Goal: Task Accomplishment & Management: Manage account settings

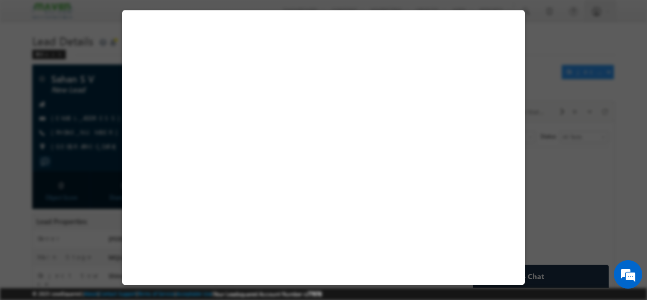
select select "Not Interested"
select select "Executive MTech in VLSI Design"
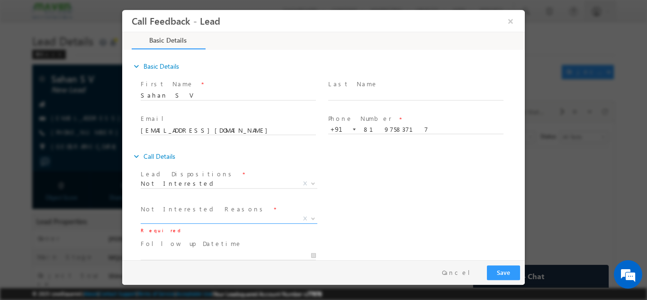
scroll to position [85, 0]
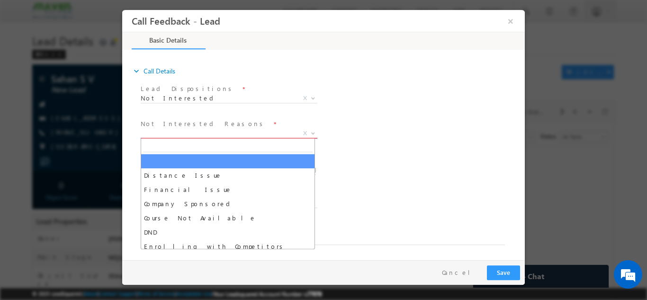
click at [203, 135] on span "X" at bounding box center [229, 132] width 177 height 9
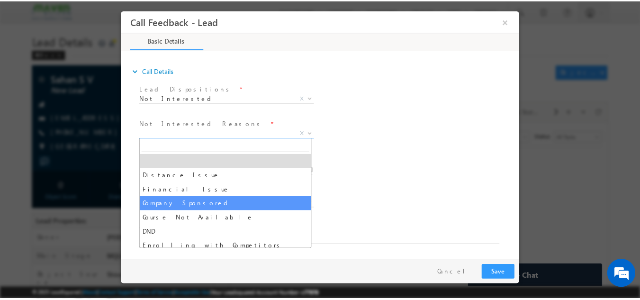
scroll to position [19, 0]
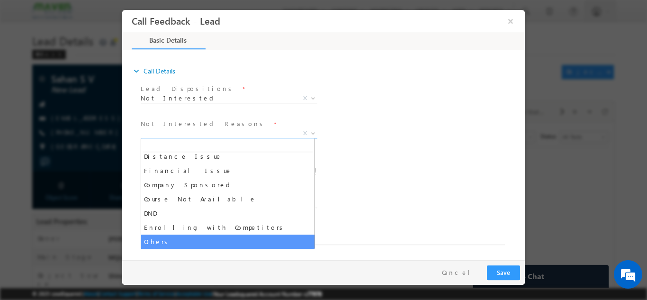
select select "Others"
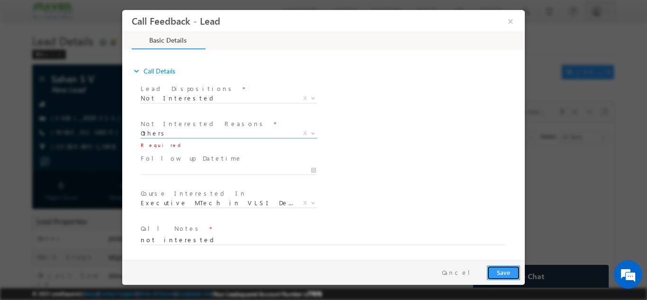
click at [515, 270] on button "Save" at bounding box center [503, 272] width 33 height 15
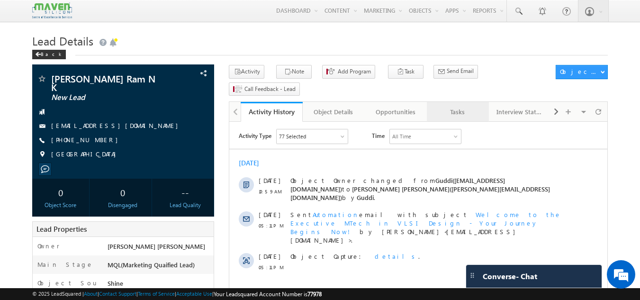
click at [463, 102] on link "Tasks" at bounding box center [458, 112] width 62 height 20
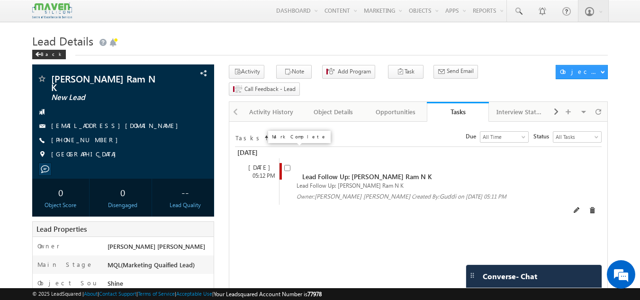
click at [286, 165] on input "checkbox" at bounding box center [287, 168] width 6 height 6
checkbox input "false"
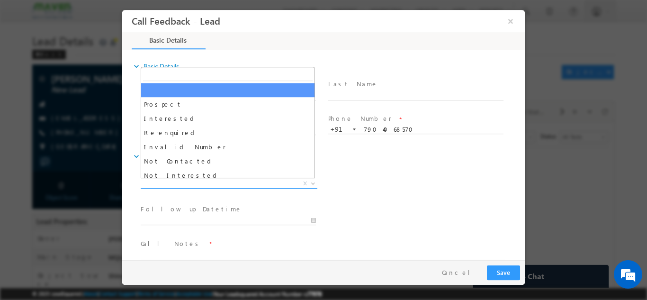
click at [244, 187] on span "X" at bounding box center [229, 182] width 177 height 9
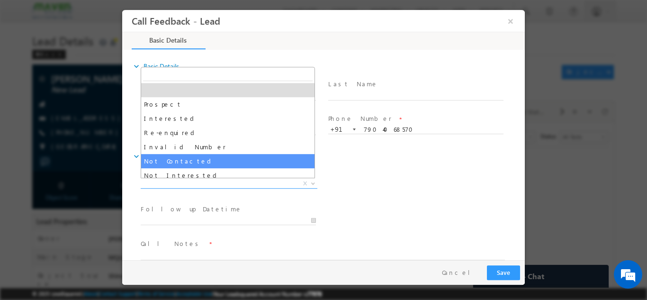
select select "Not Contacted"
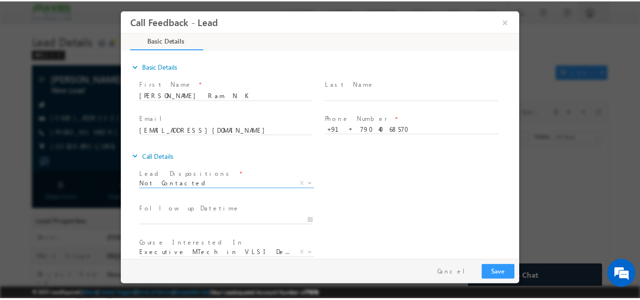
scroll to position [50, 0]
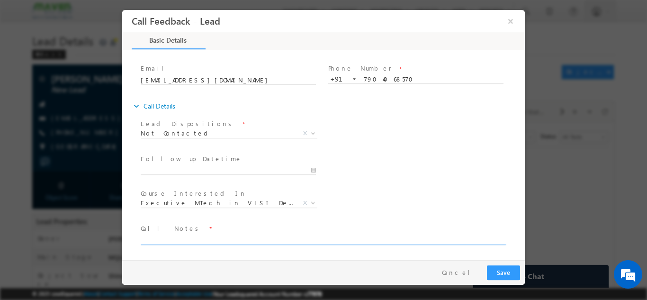
click at [187, 240] on textarea at bounding box center [323, 238] width 364 height 11
type textarea "swo"
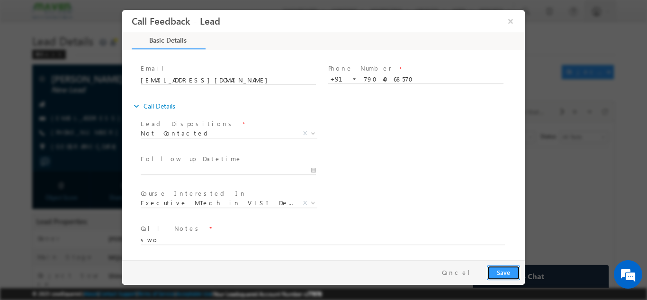
click at [505, 265] on button "Save" at bounding box center [503, 272] width 33 height 15
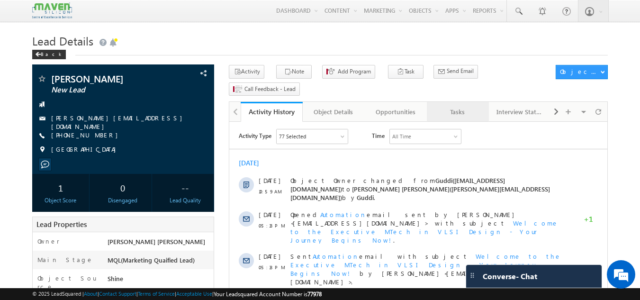
click at [446, 106] on div "Tasks" at bounding box center [457, 111] width 46 height 11
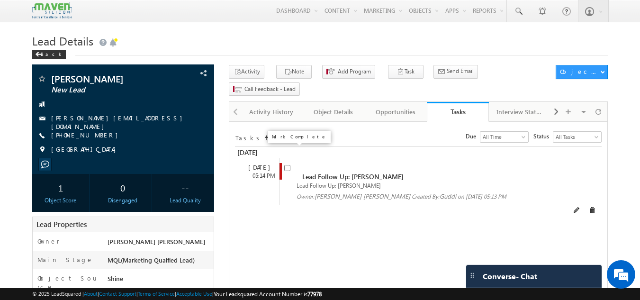
click at [288, 165] on input "checkbox" at bounding box center [287, 168] width 6 height 6
checkbox input "false"
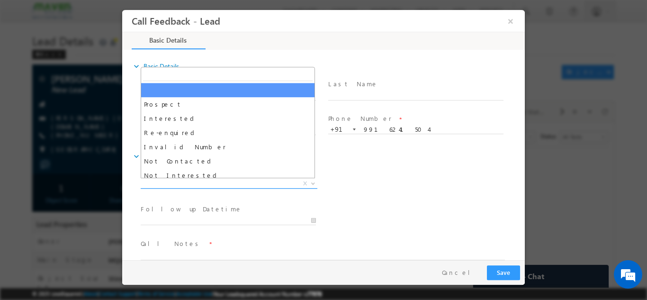
click at [250, 181] on span "X" at bounding box center [229, 182] width 177 height 9
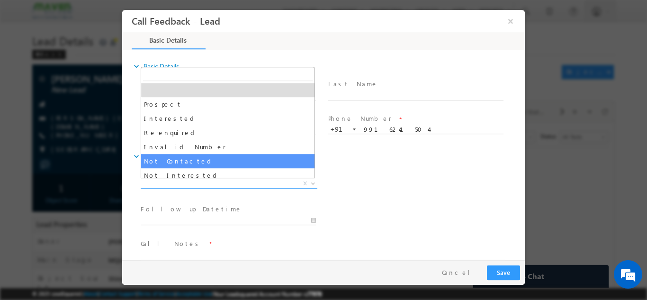
select select "Not Contacted"
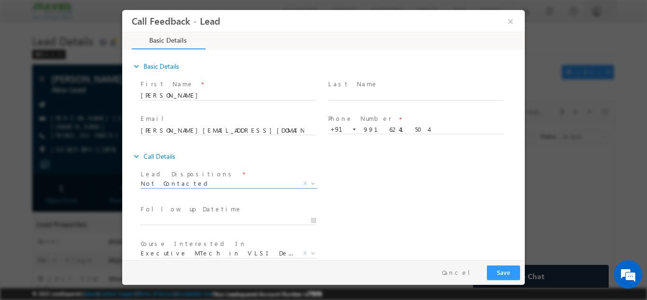
scroll to position [50, 0]
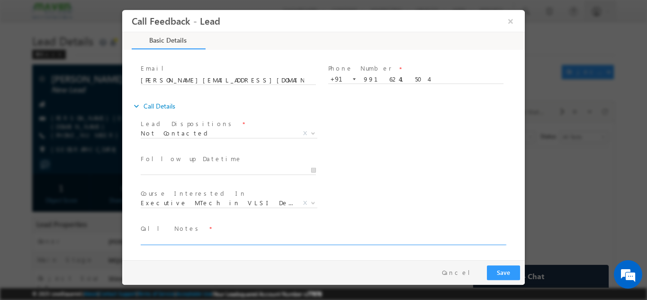
click at [218, 243] on textarea at bounding box center [323, 238] width 364 height 11
type textarea "dnp"
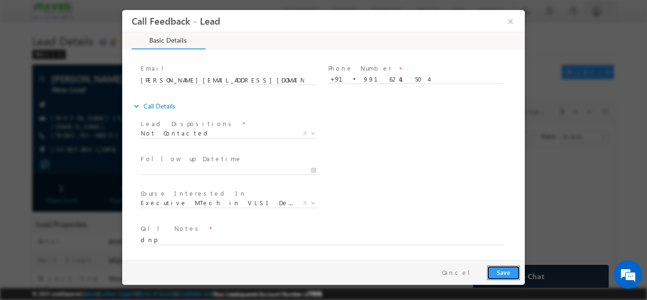
click at [509, 266] on button "Save" at bounding box center [503, 272] width 33 height 15
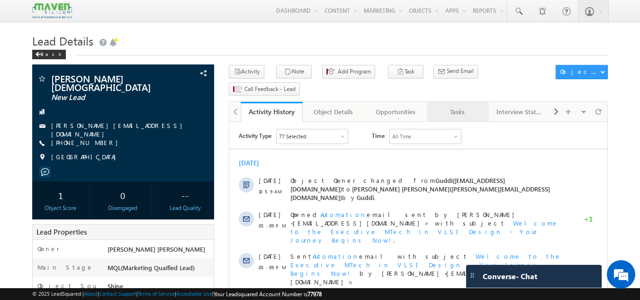
click at [461, 106] on div "Tasks" at bounding box center [457, 111] width 46 height 11
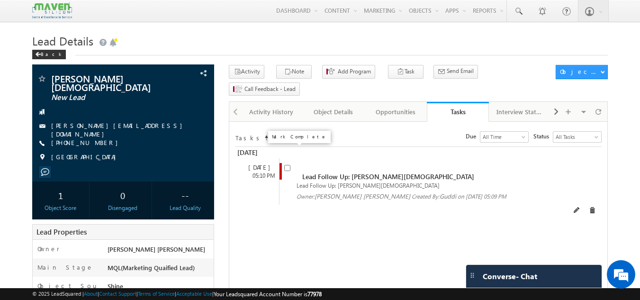
click at [288, 165] on input "checkbox" at bounding box center [287, 168] width 6 height 6
checkbox input "false"
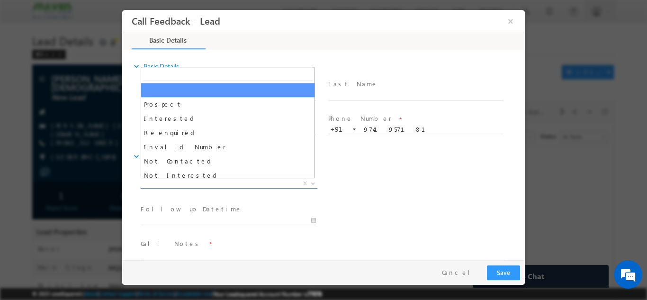
click at [242, 183] on span "X" at bounding box center [229, 182] width 177 height 9
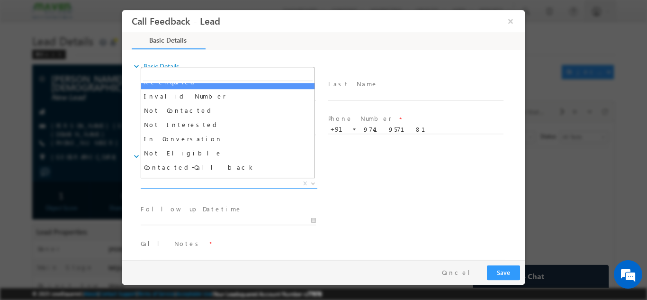
scroll to position [51, 0]
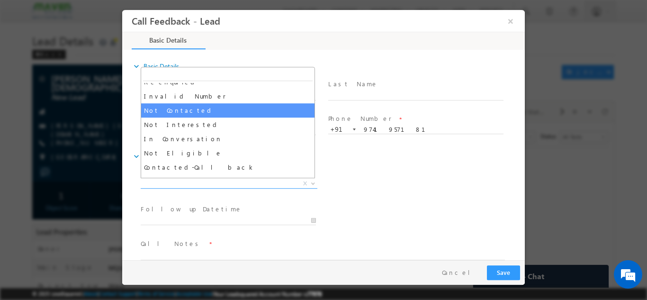
select select "Not Contacted"
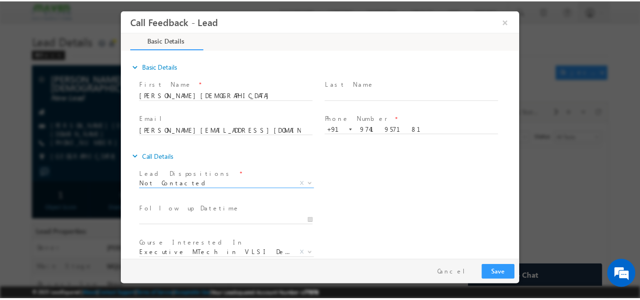
scroll to position [50, 0]
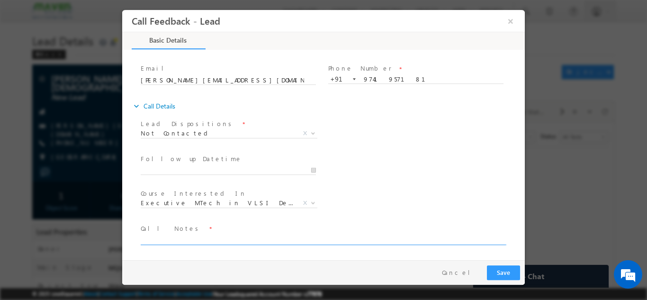
click at [221, 236] on textarea at bounding box center [323, 238] width 364 height 11
type textarea "dnp"
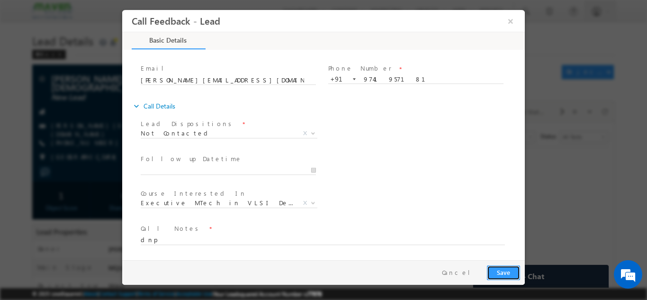
click at [496, 274] on button "Save" at bounding box center [503, 272] width 33 height 15
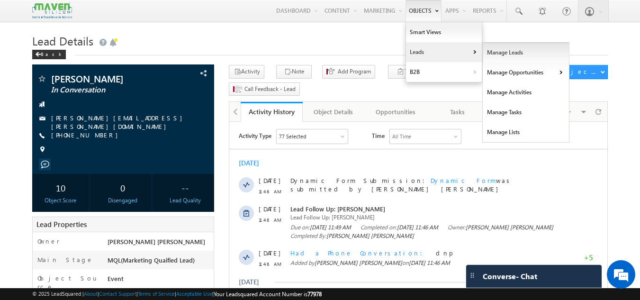
click at [496, 55] on link "Manage Leads" at bounding box center [525, 53] width 87 height 20
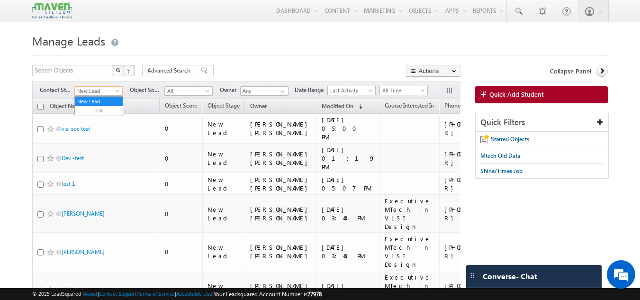
click at [105, 89] on span "New Lead" at bounding box center [97, 91] width 45 height 9
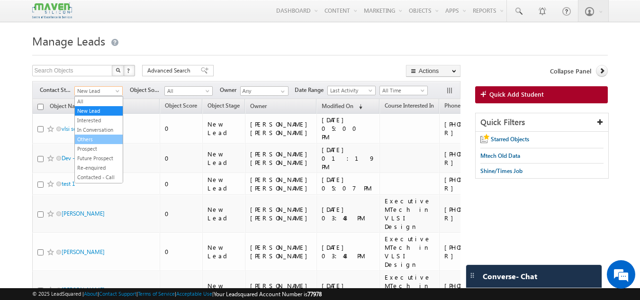
click at [91, 138] on link "Others" at bounding box center [99, 139] width 48 height 9
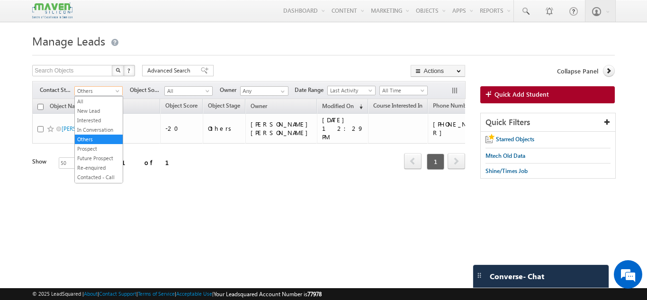
click at [100, 89] on span "Others" at bounding box center [97, 91] width 45 height 9
click at [100, 116] on link "Interested" at bounding box center [99, 120] width 48 height 9
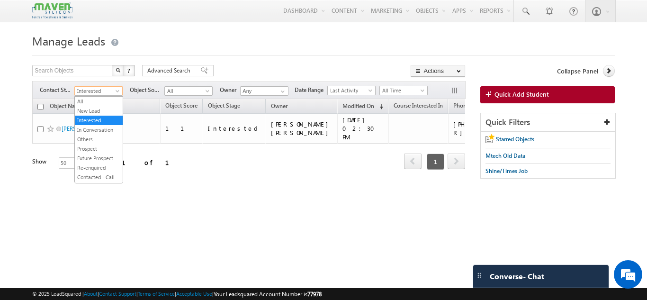
click at [99, 87] on span "Interested" at bounding box center [97, 91] width 45 height 9
click at [94, 108] on link "New Lead" at bounding box center [99, 111] width 48 height 9
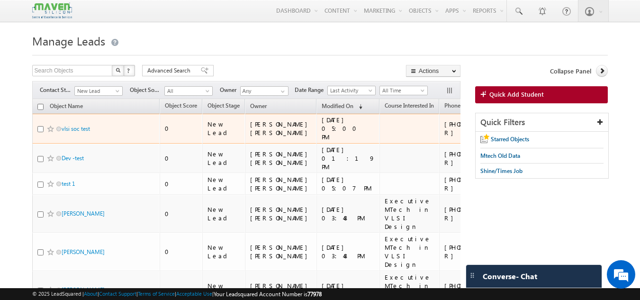
click at [117, 143] on td "vlsi soc test" at bounding box center [96, 129] width 128 height 30
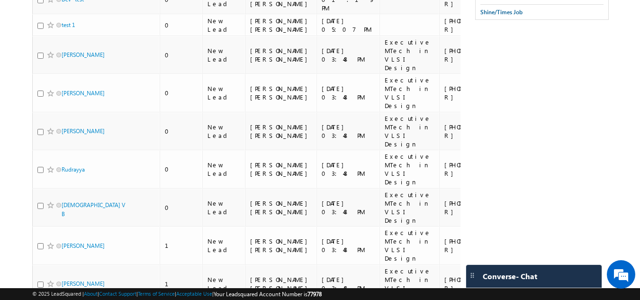
scroll to position [161, 0]
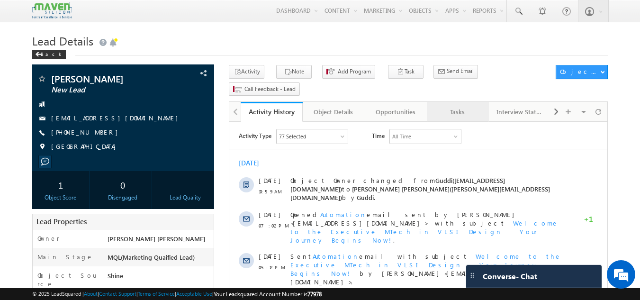
click at [462, 106] on div "Tasks" at bounding box center [457, 111] width 46 height 11
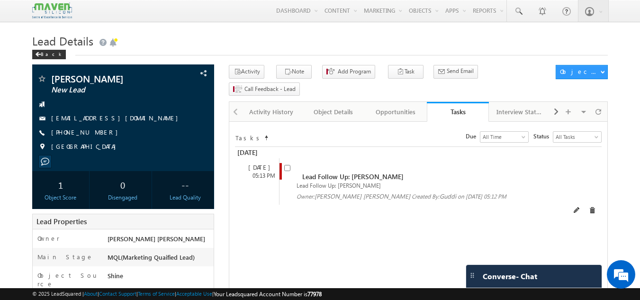
click at [287, 165] on input "checkbox" at bounding box center [287, 168] width 6 height 6
checkbox input "false"
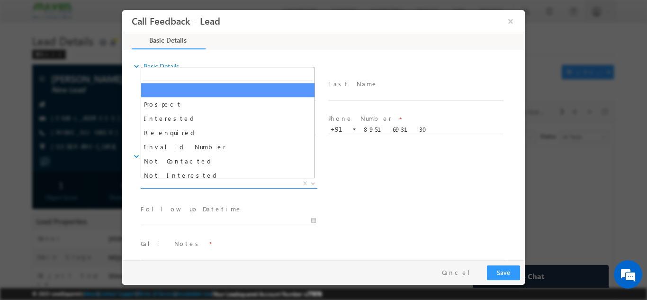
click at [220, 184] on span "X" at bounding box center [229, 182] width 177 height 9
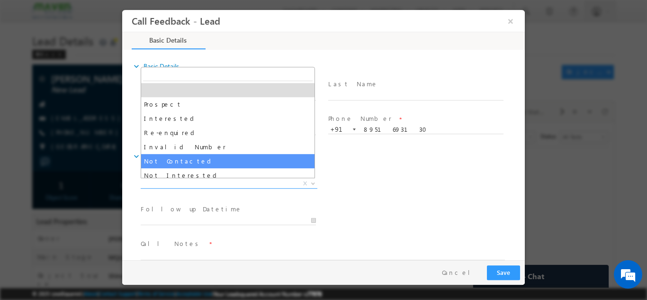
select select "Not Contacted"
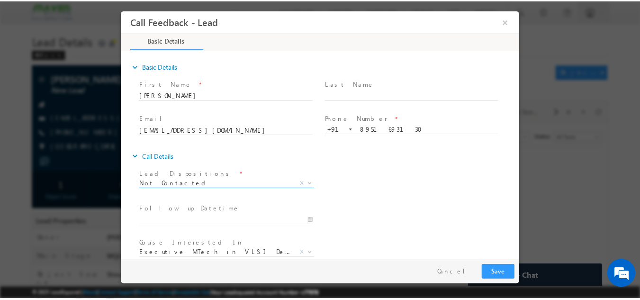
scroll to position [50, 0]
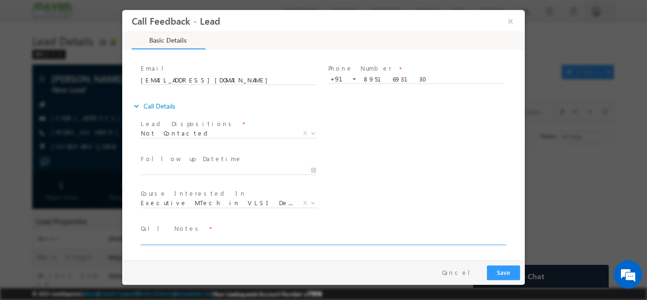
click at [205, 238] on textarea at bounding box center [323, 238] width 364 height 11
type textarea "dnp"
click at [512, 271] on button "Save" at bounding box center [503, 272] width 33 height 15
